Goal: Task Accomplishment & Management: Complete application form

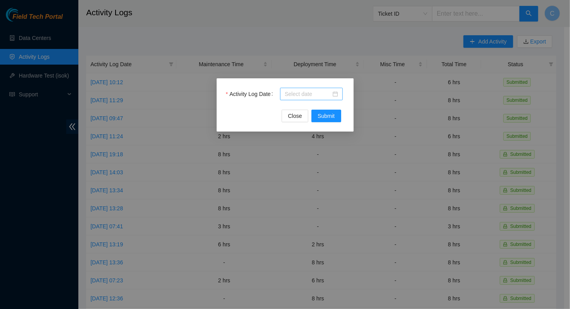
click at [305, 94] on input "Activity Log Date" at bounding box center [308, 94] width 46 height 9
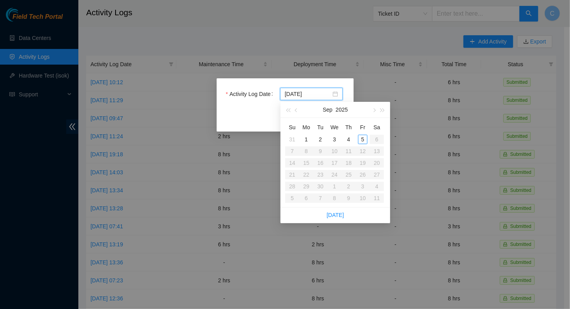
type input "[DATE]"
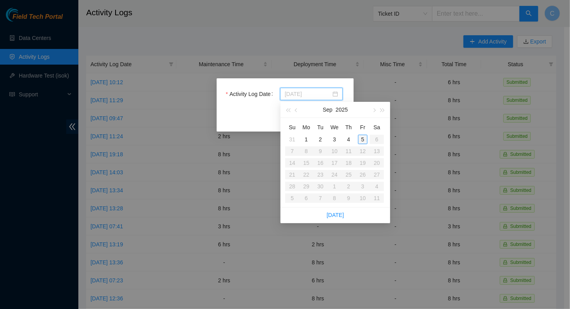
click at [364, 139] on div "5" at bounding box center [362, 139] width 9 height 9
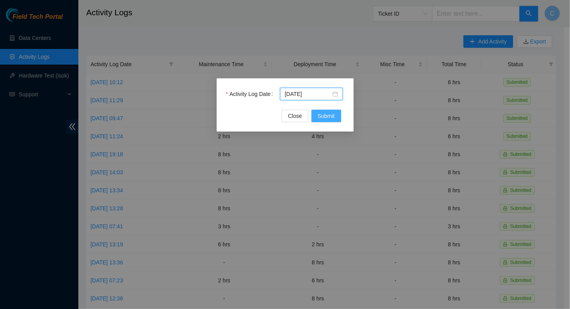
click at [333, 115] on span "Submit" at bounding box center [326, 116] width 17 height 9
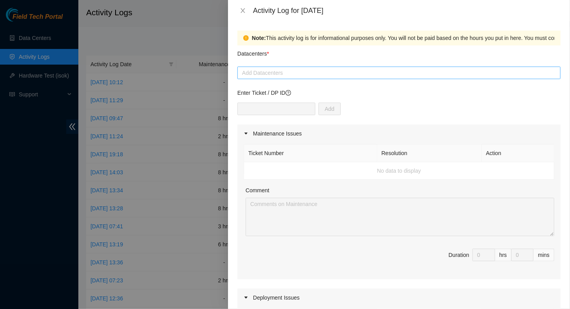
click at [287, 76] on div at bounding box center [398, 72] width 319 height 9
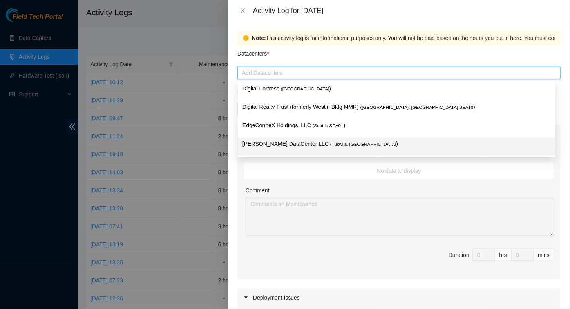
click at [274, 150] on div "[PERSON_NAME] DataCenter LLC ( [GEOGRAPHIC_DATA], [GEOGRAPHIC_DATA] )" at bounding box center [397, 147] width 308 height 15
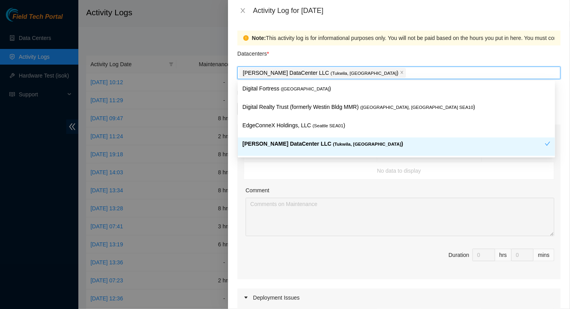
click at [342, 194] on div "Comment" at bounding box center [400, 192] width 309 height 12
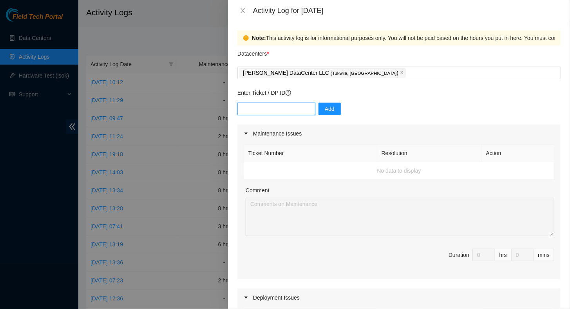
click at [277, 114] on input "text" at bounding box center [277, 109] width 78 height 13
paste input "B-W-14S9OCX"
type input "B-W-14S9OCX"
click at [325, 108] on span "Add" at bounding box center [330, 109] width 10 height 9
click at [274, 110] on input "text" at bounding box center [277, 109] width 78 height 13
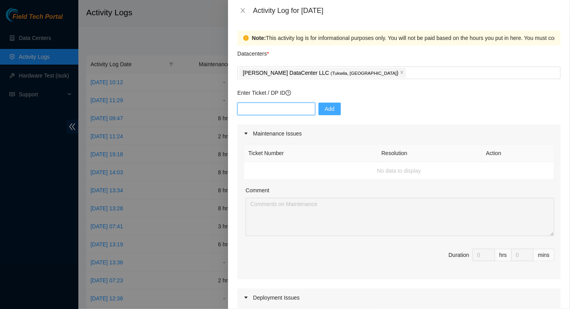
paste input "DP85242"
type input "DP85242"
click at [325, 109] on span "Add" at bounding box center [330, 109] width 10 height 9
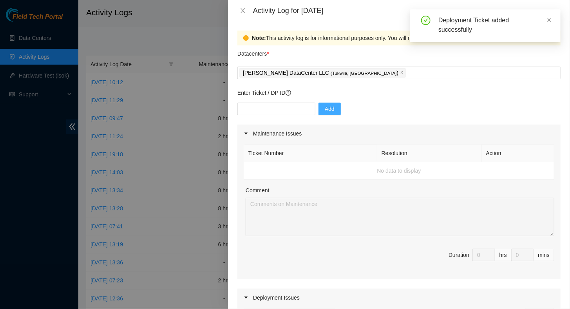
scroll to position [157, 0]
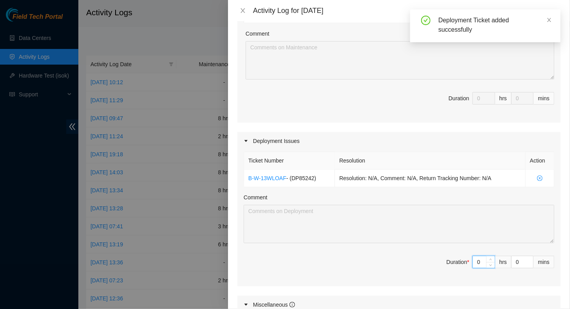
drag, startPoint x: 474, startPoint y: 261, endPoint x: 459, endPoint y: 267, distance: 16.4
click at [460, 265] on span "Duration * 0 hrs 0 mins" at bounding box center [399, 267] width 311 height 22
type input "1"
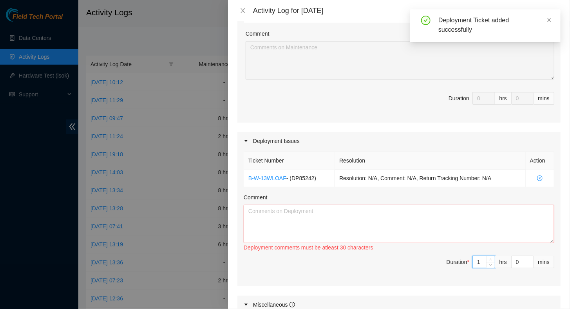
type input "10"
click at [364, 205] on textarea "Comment" at bounding box center [399, 224] width 311 height 38
paste textarea "L-I-07D2SIT Ametcons adipi 565718763: ELITS: - Doeiusmo tempo: I-U-12L5ETD MA76…"
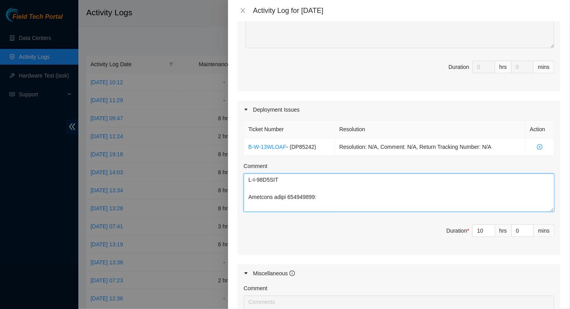
scroll to position [196, 0]
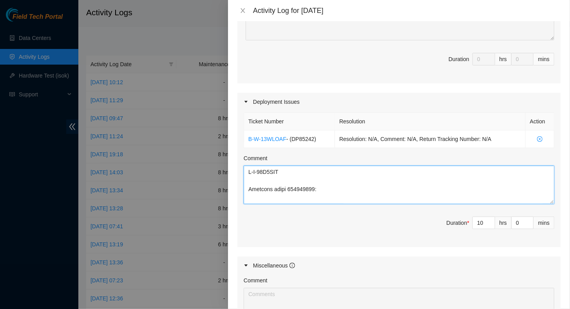
drag, startPoint x: 293, startPoint y: 172, endPoint x: 243, endPoint y: 171, distance: 49.8
click at [243, 171] on div "Ticket Number Resolution Action B-W-13WLOAF - ( DP85242 ) Resolution: N/A, Comm…" at bounding box center [399, 179] width 323 height 137
drag, startPoint x: 320, startPoint y: 188, endPoint x: 254, endPoint y: 179, distance: 66.5
click at [254, 179] on textarea "Comment" at bounding box center [399, 185] width 311 height 38
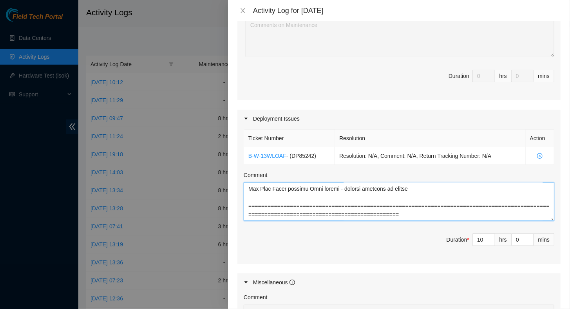
scroll to position [227, 0]
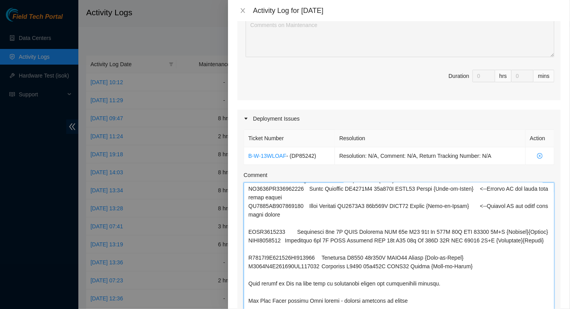
drag, startPoint x: 545, startPoint y: 216, endPoint x: 535, endPoint y: 329, distance: 113.0
click at [535, 309] on html "Field Tech Portal Data Centers Activity Logs Hardware Test (isok) Support Activ…" at bounding box center [285, 154] width 570 height 309
click at [287, 271] on textarea "Comment" at bounding box center [399, 258] width 311 height 151
paste textarea "C2001143180 Compatible QSFP28 100G CWDM4 C2001143181 Compatible QSFP28 100G CWD…"
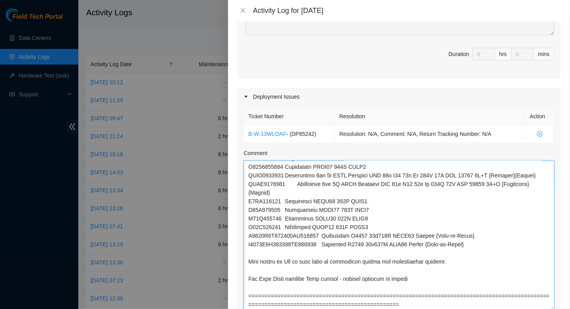
scroll to position [405, 0]
click at [254, 288] on textarea "Comment" at bounding box center [399, 236] width 311 height 151
paste textarea "Net Techs [PERSON_NAME] and [PERSON_NAME] broke down and transported boxes to r…"
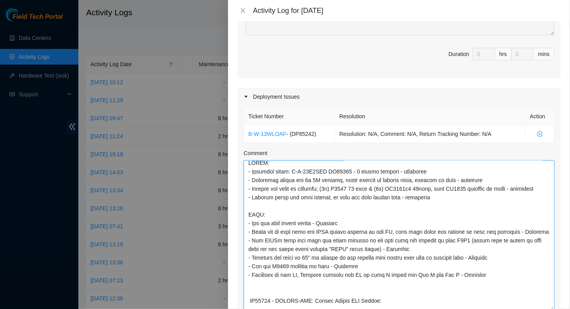
scroll to position [0, 0]
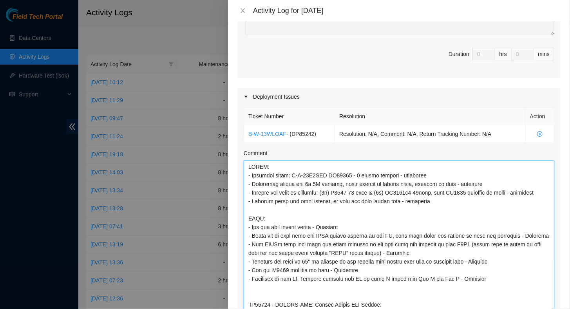
click at [257, 178] on textarea "Comment" at bounding box center [399, 236] width 311 height 151
paste textarea "DP85242 - FABRIC-SEA: Deploy Linode GPU Region"
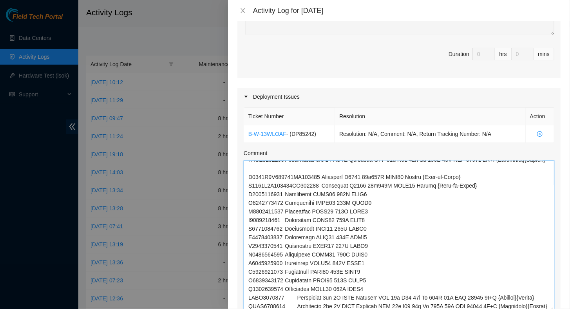
scroll to position [405, 0]
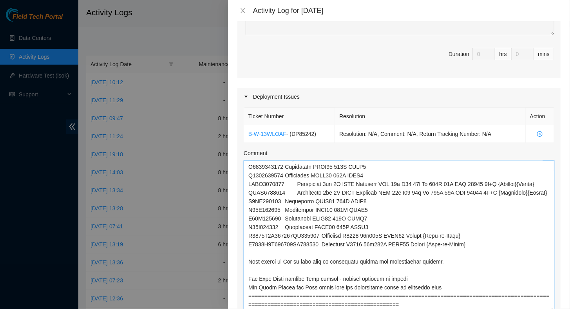
click at [265, 249] on textarea "Comment" at bounding box center [399, 236] width 311 height 151
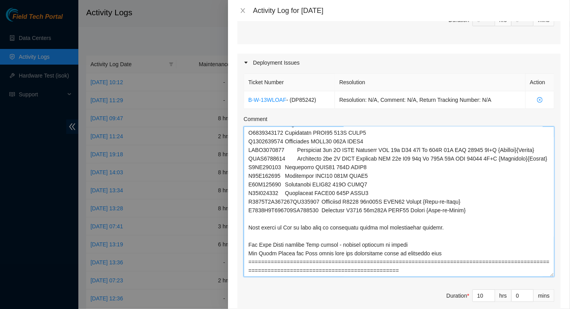
scroll to position [240, 0]
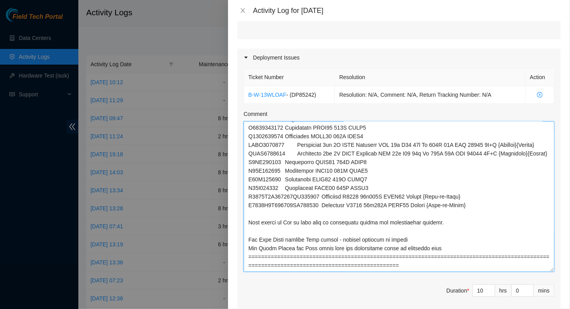
click at [259, 216] on textarea "Comment" at bounding box center [399, 197] width 311 height 151
paste textarea "P6KT011269 Compatible SPP-10E-LR-CDFF 10G P6KT011168 Compatible SPP-10E-LR-CDFF…"
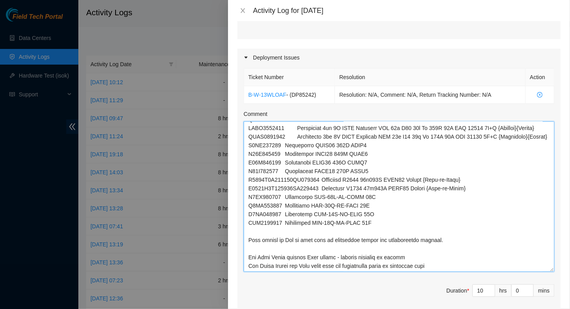
type textarea "DP85242 - FABRIC-SEA: Deploy Linode GPU Region NOTES: - Shipping order: B-W-14S…"
